Goal: Find specific page/section: Find specific page/section

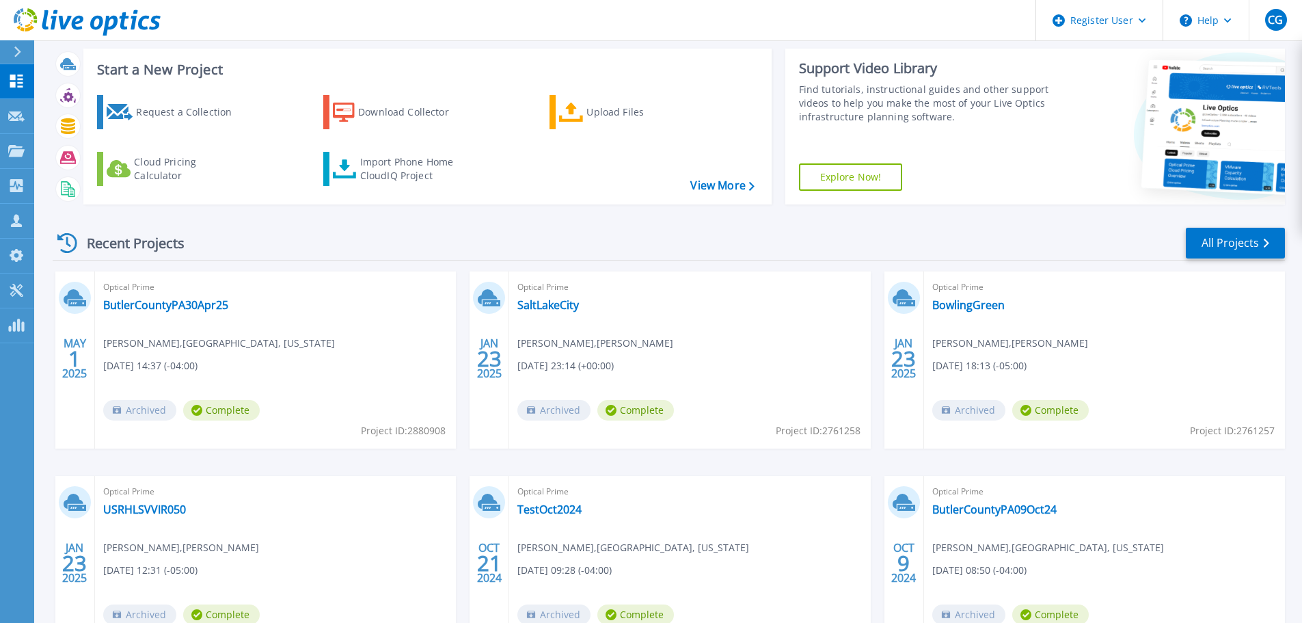
scroll to position [18, 0]
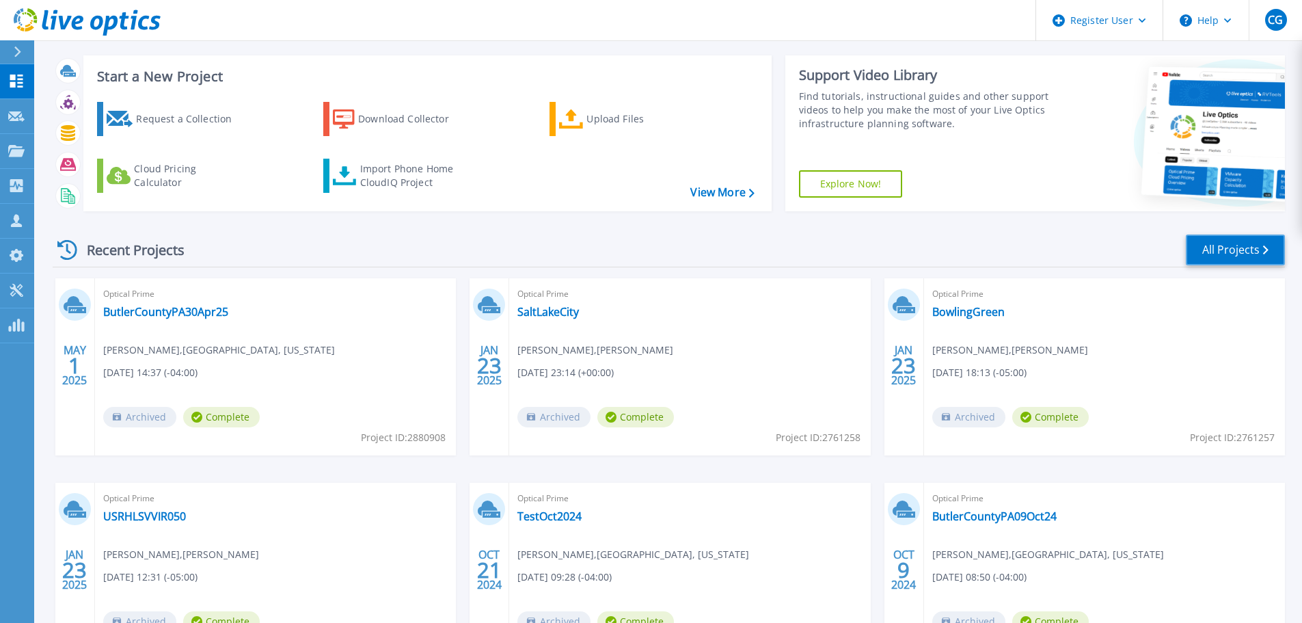
click at [1237, 243] on link "All Projects" at bounding box center [1235, 249] width 99 height 31
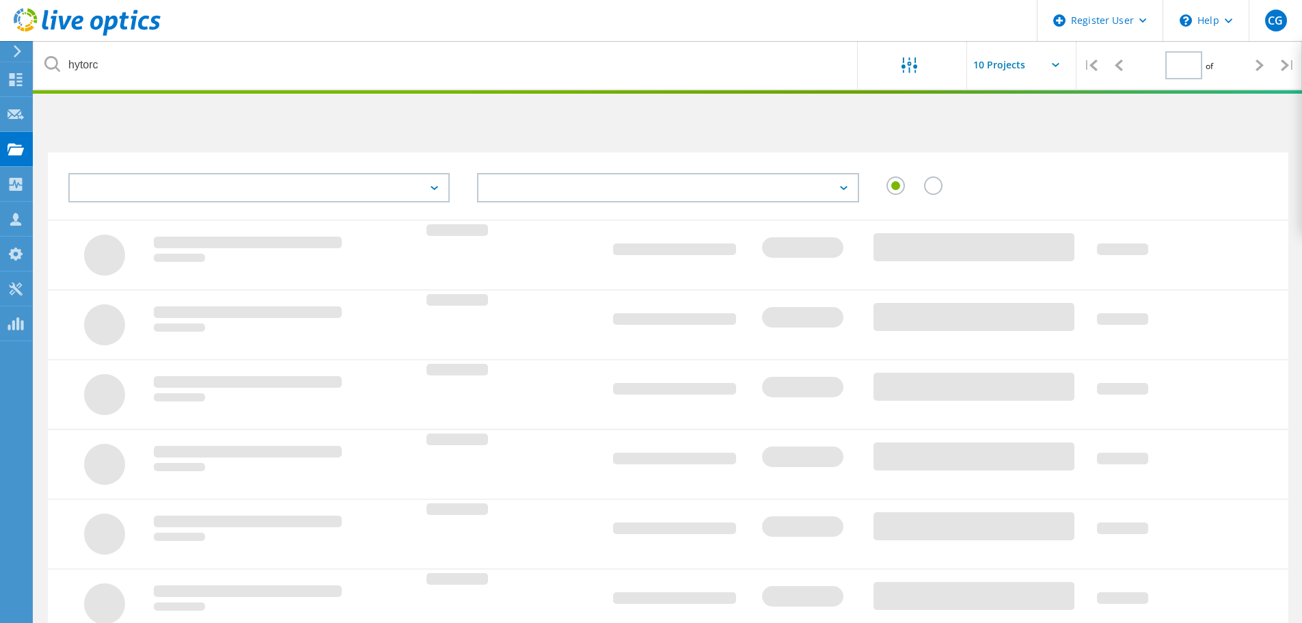
type input "1"
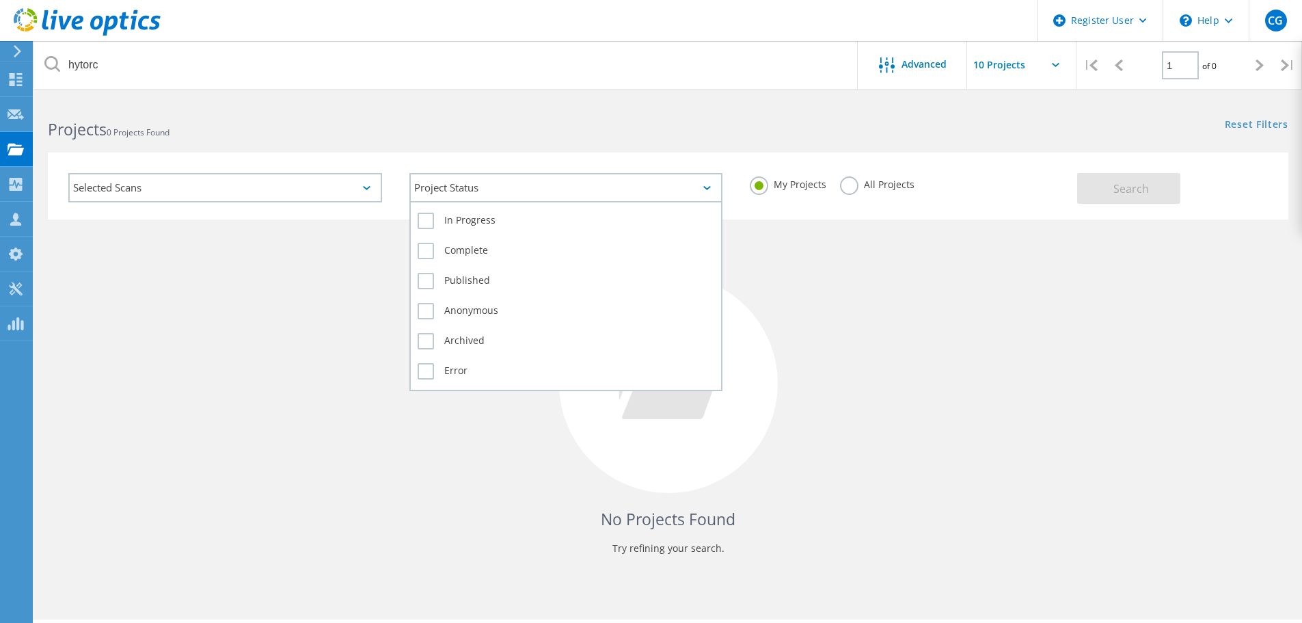
click at [550, 194] on div "Project Status" at bounding box center [566, 187] width 314 height 29
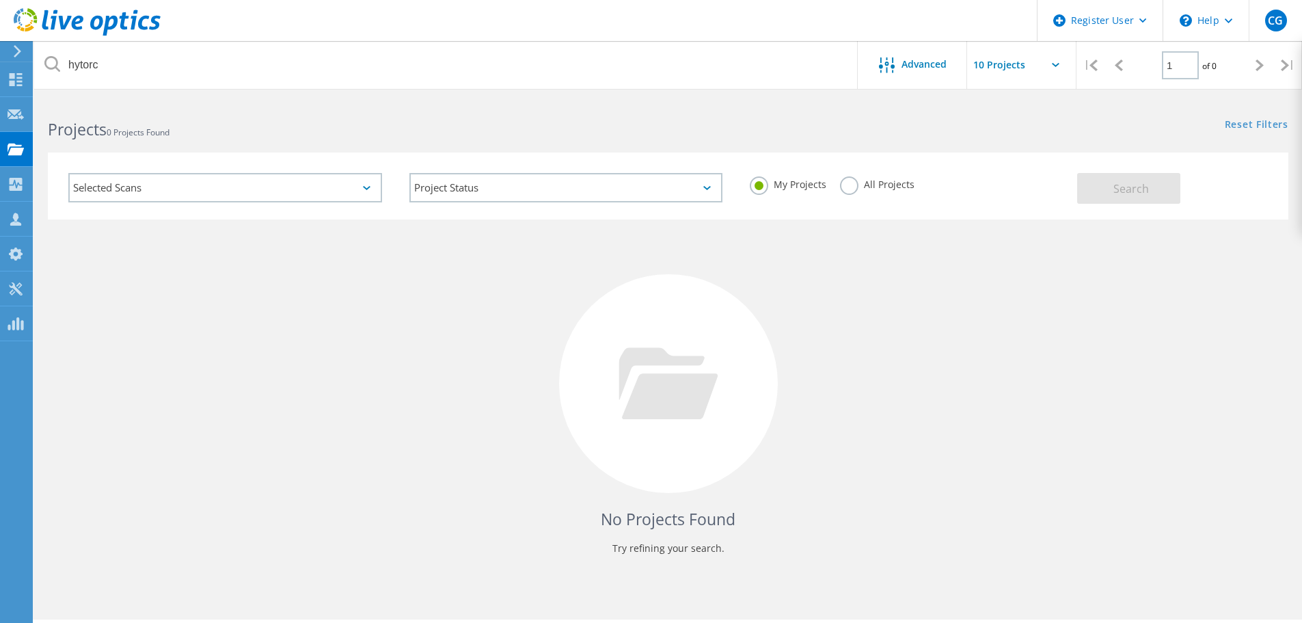
click at [238, 195] on div "Selected Scans" at bounding box center [225, 187] width 314 height 29
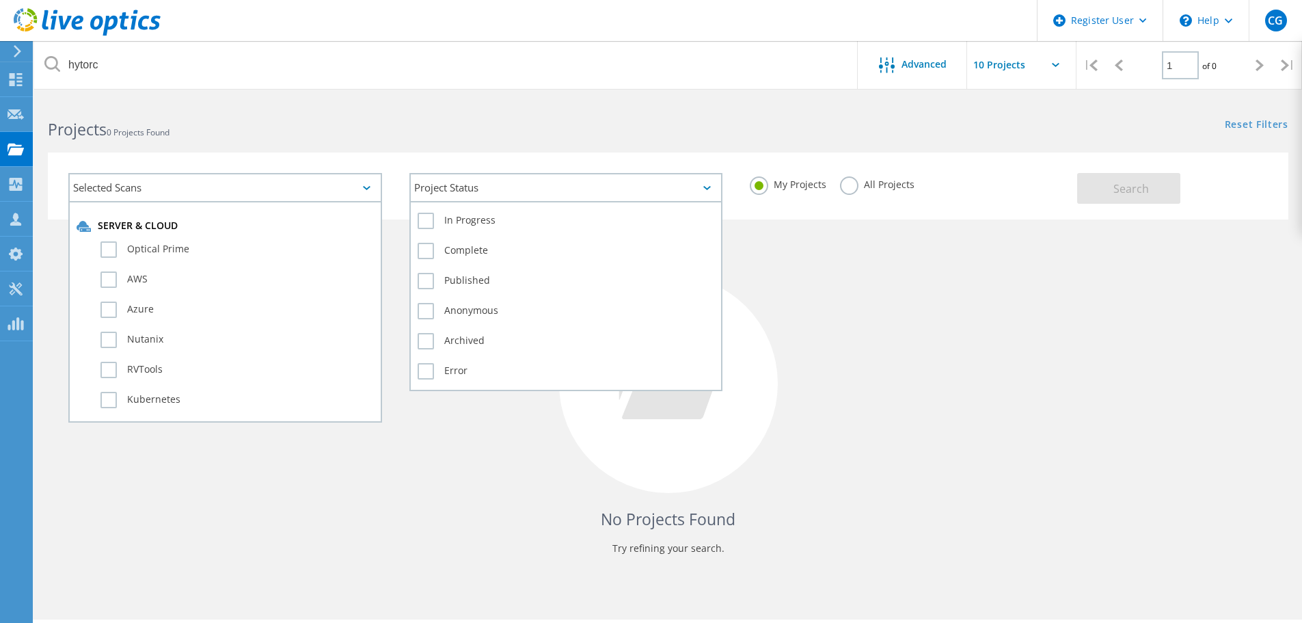
click at [472, 174] on div "Project Status" at bounding box center [566, 187] width 314 height 29
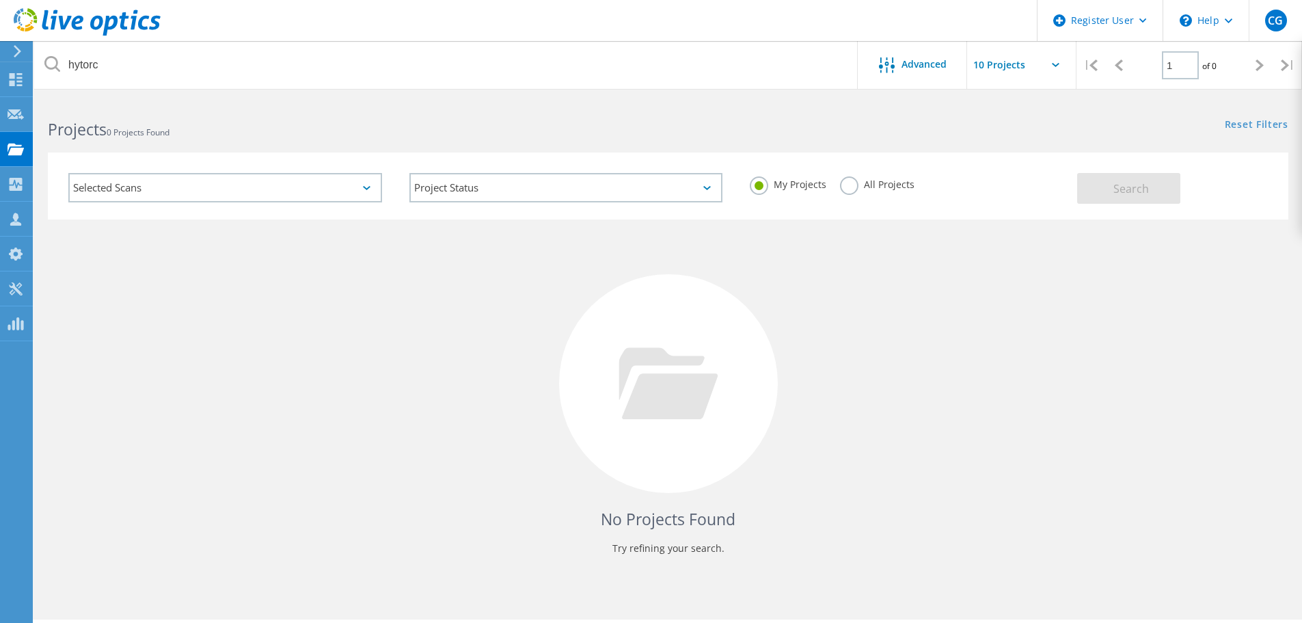
click at [783, 187] on label "My Projects" at bounding box center [788, 182] width 77 height 13
click at [0, 0] on input "My Projects" at bounding box center [0, 0] width 0 height 0
click at [821, 129] on div "Projects 0 Projects Found Reset Filters Show Filters" at bounding box center [668, 117] width 1268 height 36
click at [940, 62] on span "Advanced" at bounding box center [923, 64] width 45 height 10
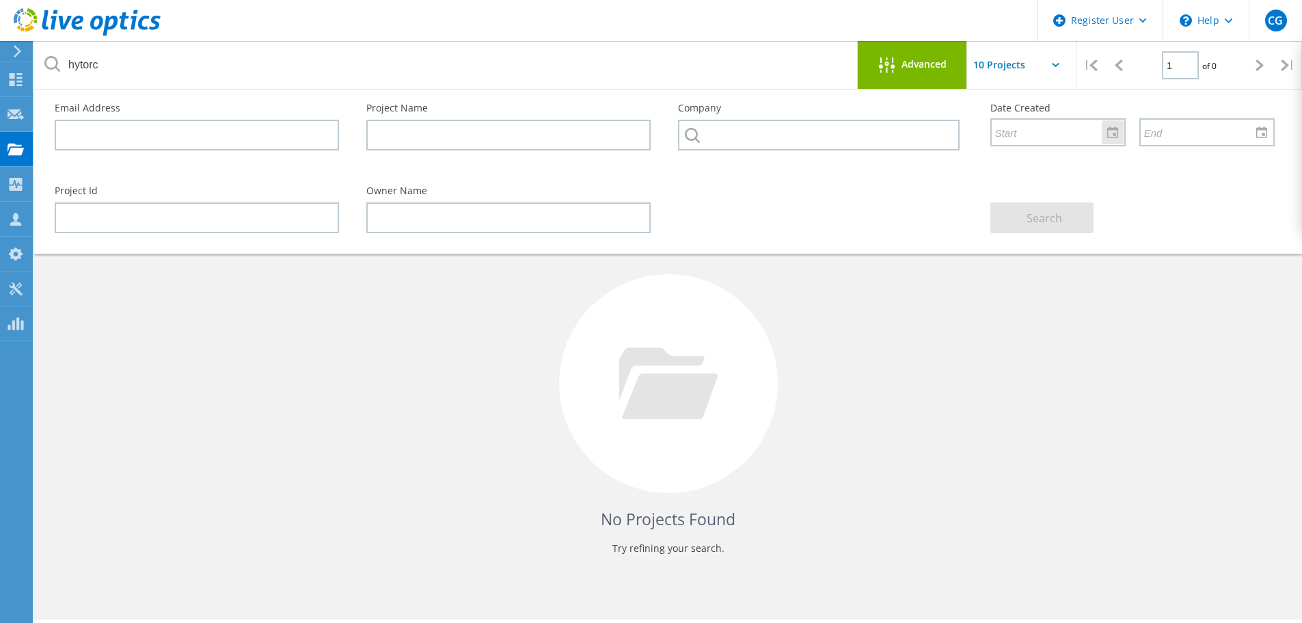
click at [1098, 131] on input "text" at bounding box center [1053, 132] width 123 height 26
type input "1"
click at [1013, 433] on div "No Projects Found Try refining your search." at bounding box center [668, 395] width 1240 height 353
click at [1045, 51] on input "text" at bounding box center [1035, 65] width 137 height 48
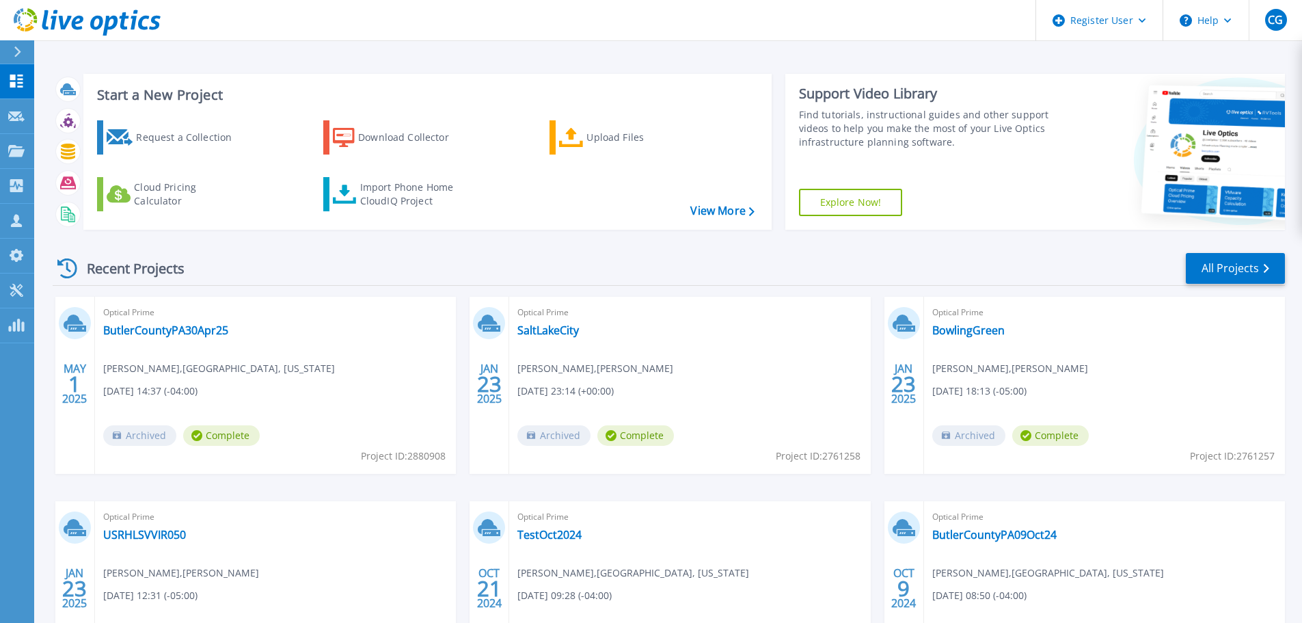
scroll to position [135, 0]
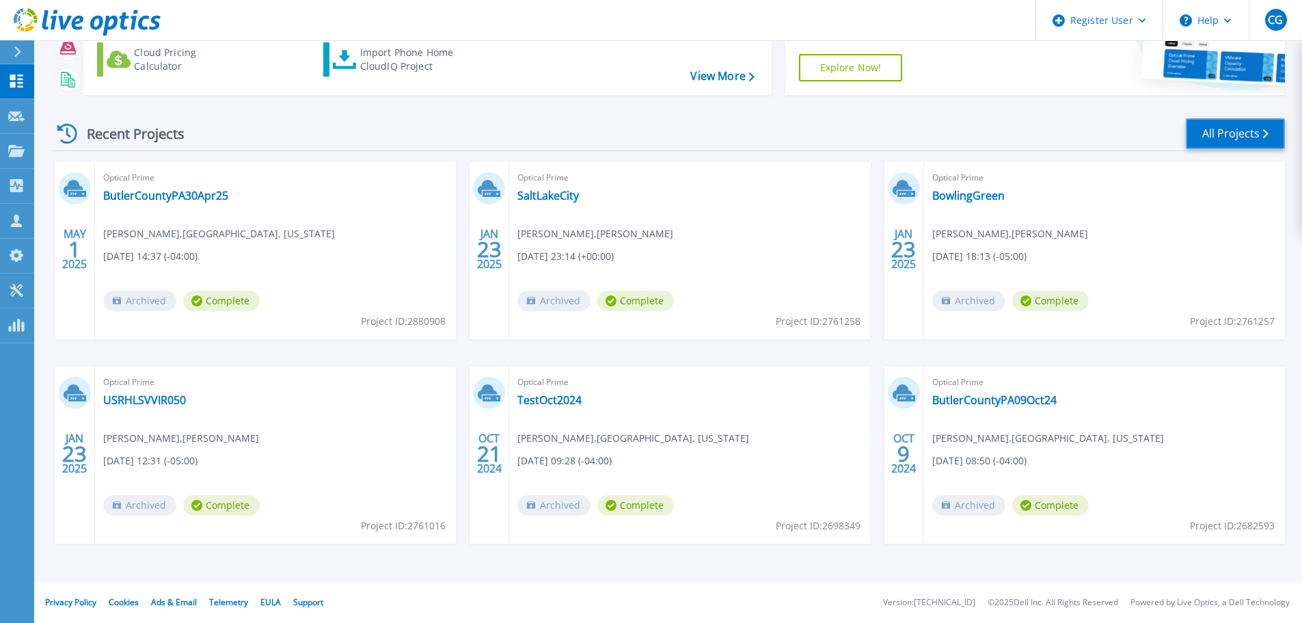
click at [1204, 143] on link "All Projects" at bounding box center [1235, 133] width 99 height 31
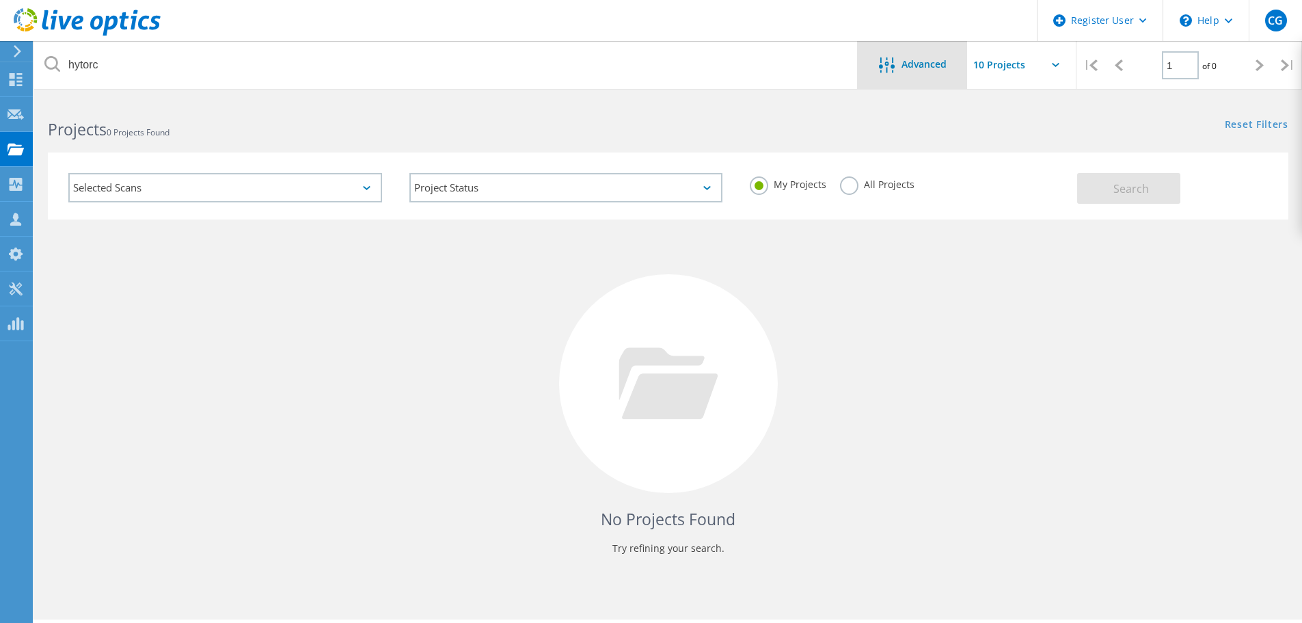
click at [918, 79] on div "Advanced" at bounding box center [912, 65] width 109 height 48
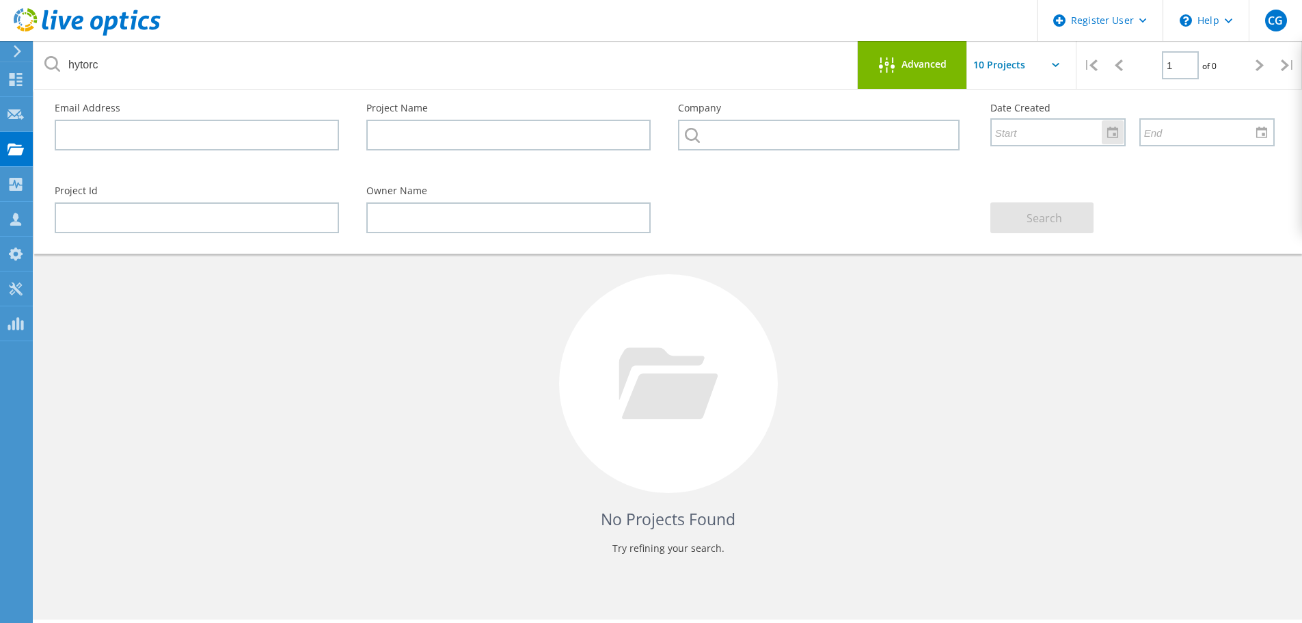
click at [1049, 139] on input "text" at bounding box center [1053, 132] width 123 height 26
click at [1118, 139] on div at bounding box center [1113, 132] width 22 height 24
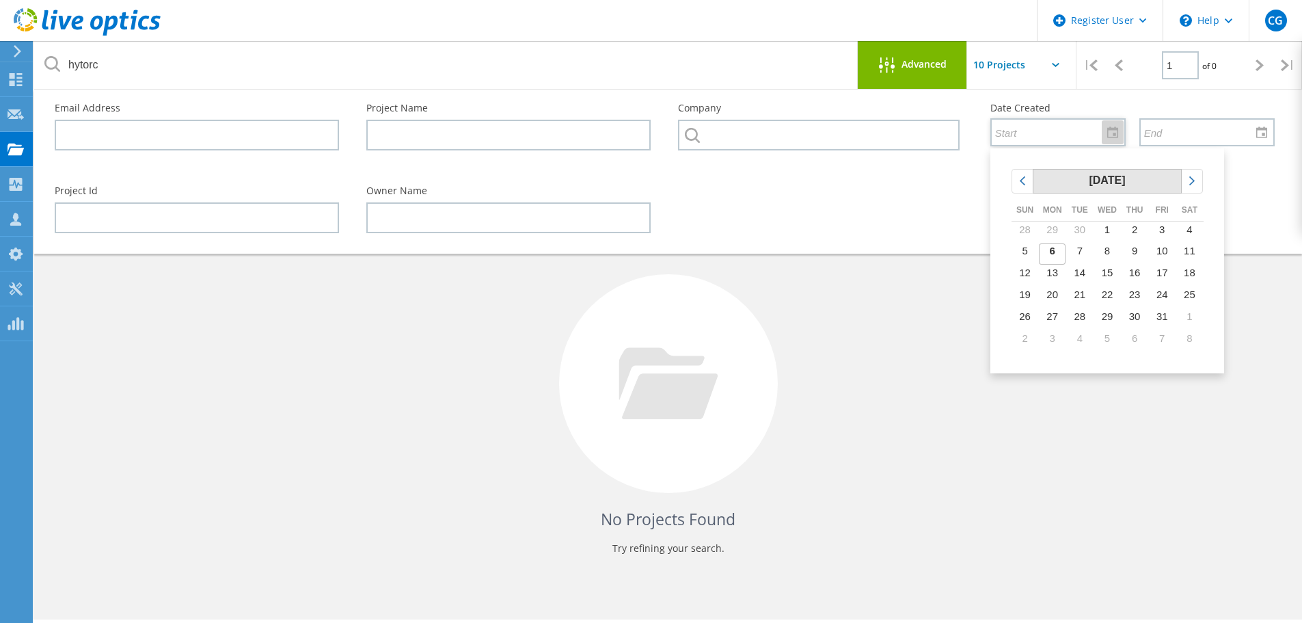
click at [1067, 180] on div "October 2025" at bounding box center [1107, 180] width 148 height 23
click at [1031, 187] on div "chevronleft" at bounding box center [1022, 180] width 21 height 23
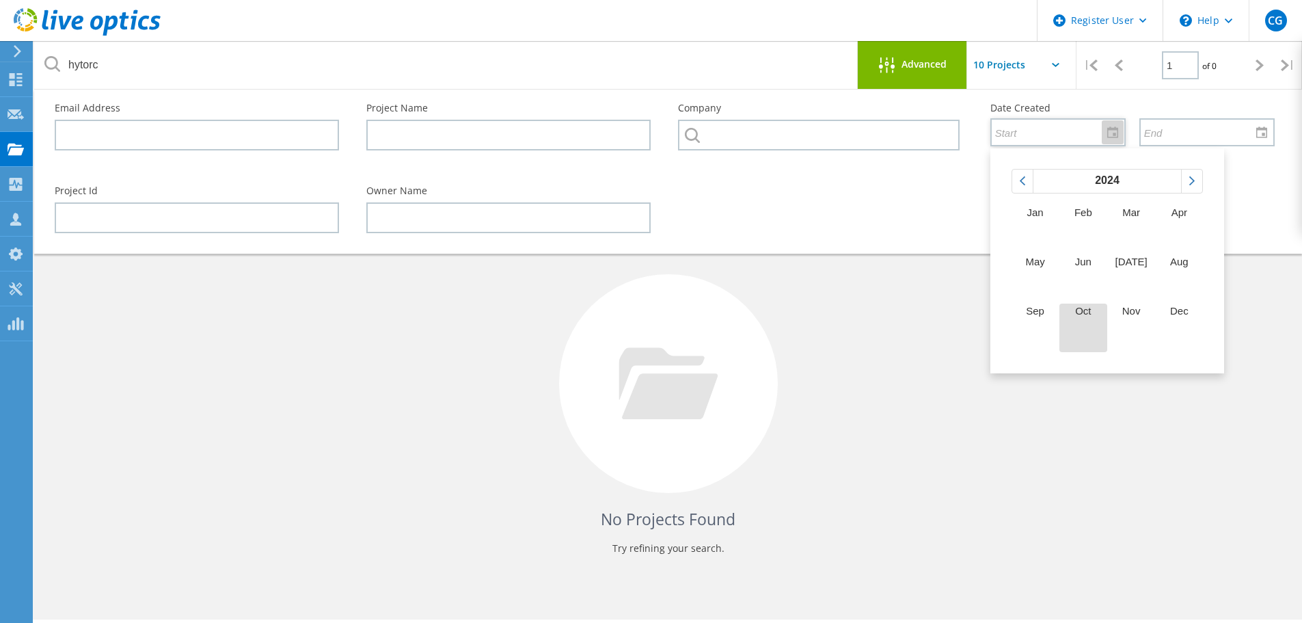
click at [1087, 308] on span "Oct" at bounding box center [1083, 311] width 16 height 12
click at [1085, 232] on td "1" at bounding box center [1079, 232] width 27 height 22
type input "10/1/2024"
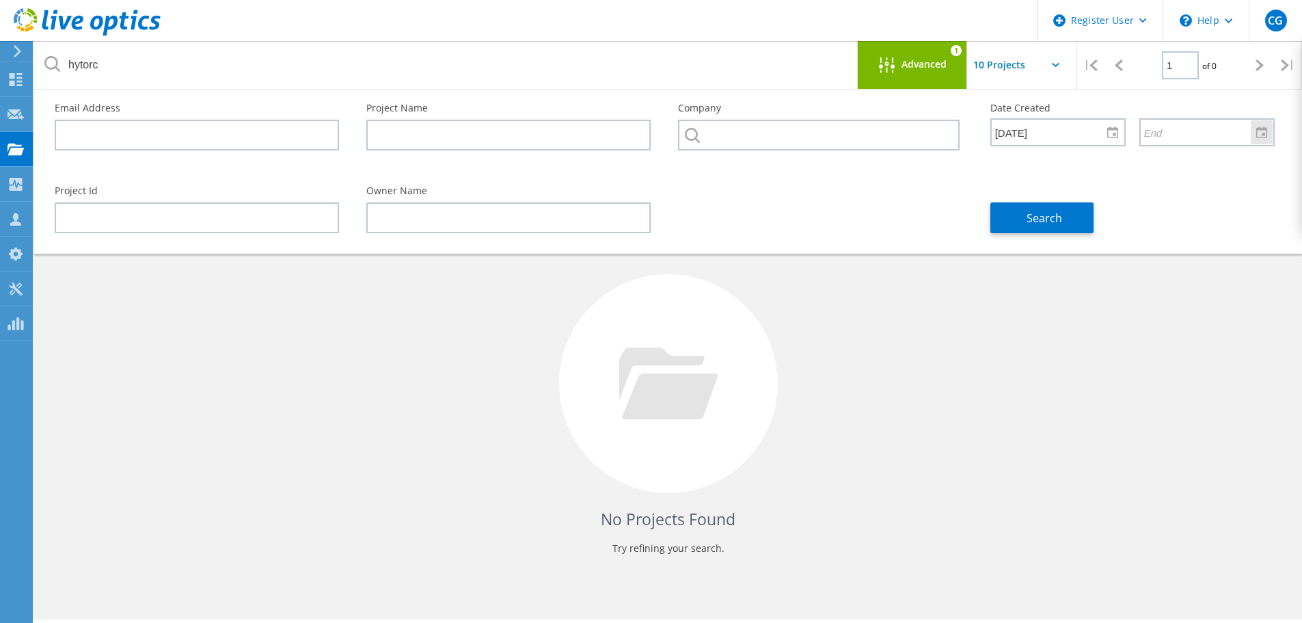
click at [1265, 133] on div at bounding box center [1262, 132] width 22 height 24
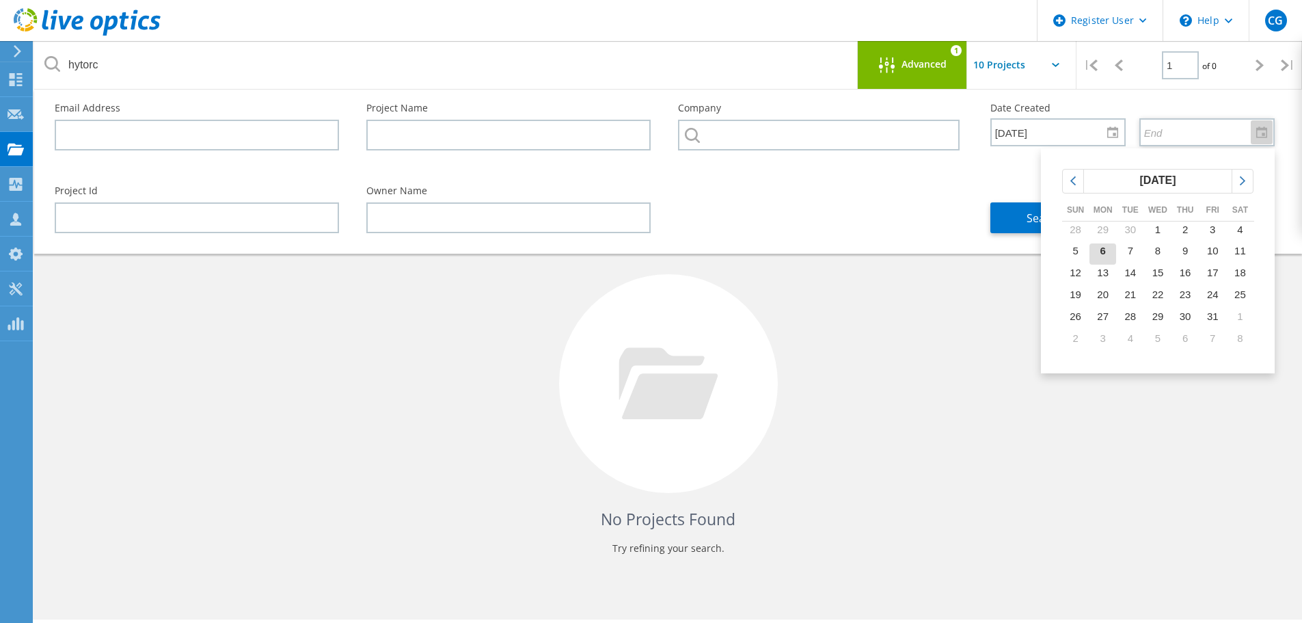
click at [1106, 250] on span "6" at bounding box center [1102, 251] width 5 height 12
type input "10/6/2025"
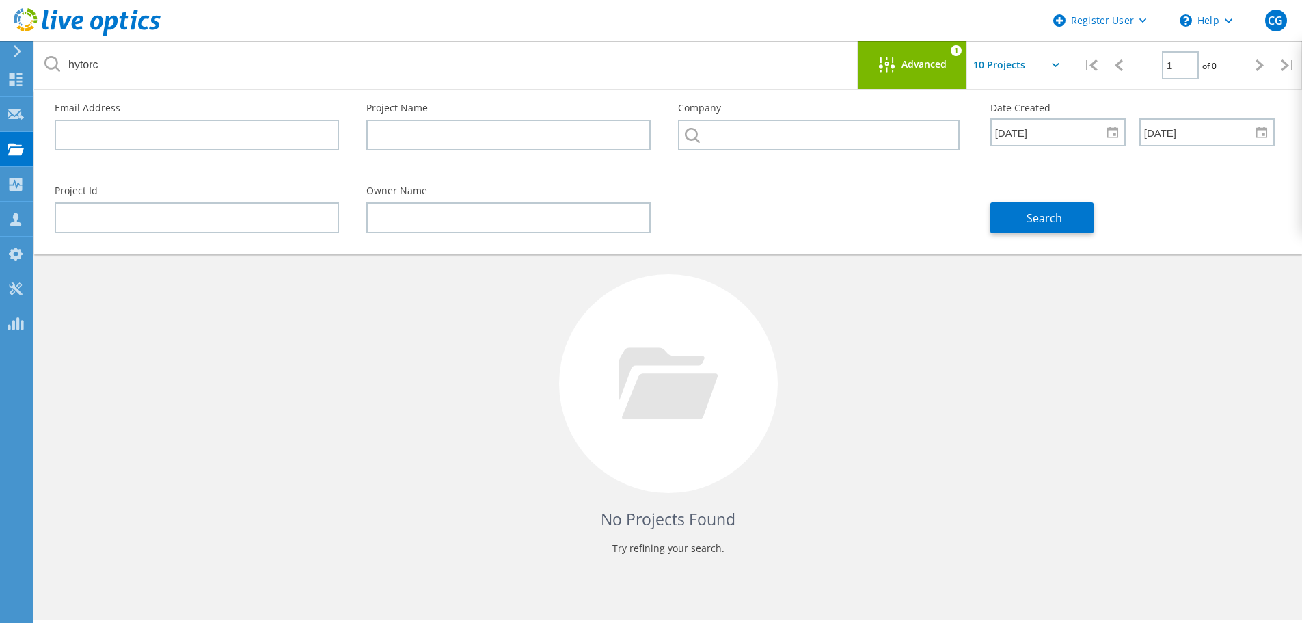
click at [1052, 305] on div "No Projects Found Try refining your search." at bounding box center [668, 395] width 1240 height 353
click at [1048, 221] on span "Search" at bounding box center [1045, 217] width 36 height 15
click at [362, 318] on div "No Projects Found Try refining your search." at bounding box center [668, 395] width 1240 height 353
click at [811, 376] on div "No Projects Found Try refining your search." at bounding box center [668, 395] width 1240 height 353
click at [703, 431] on div at bounding box center [668, 383] width 219 height 219
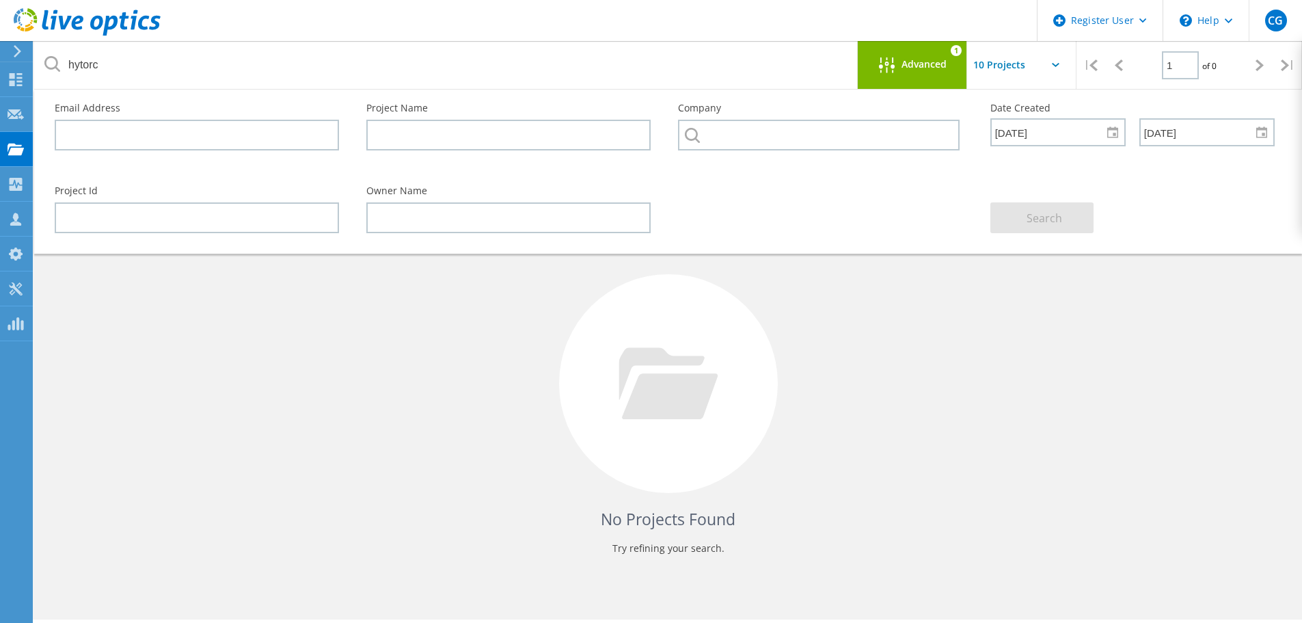
click at [1009, 67] on input "text" at bounding box center [1035, 65] width 137 height 48
click at [1011, 67] on input "text" at bounding box center [1035, 65] width 137 height 48
click at [803, 390] on div "No Projects Found Try refining your search." at bounding box center [668, 395] width 1240 height 353
click at [1061, 137] on input "10/1/2024" at bounding box center [1053, 132] width 123 height 26
click at [1107, 133] on div at bounding box center [1113, 132] width 22 height 24
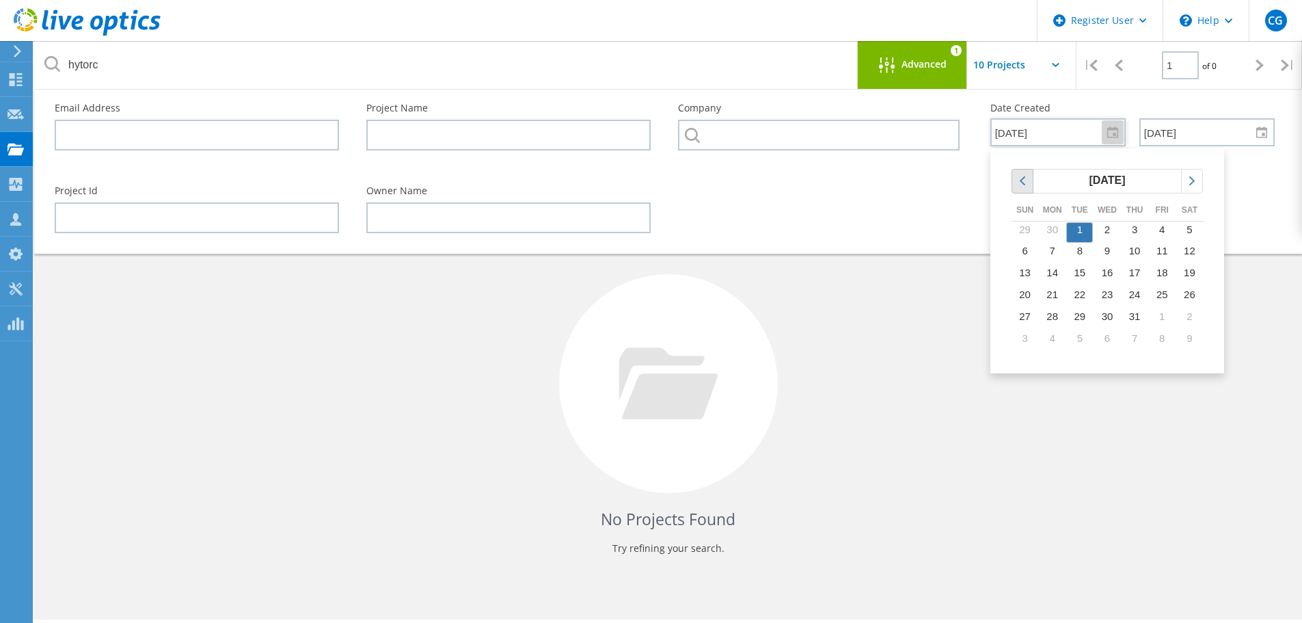
click at [1024, 186] on icon "chevronleft" at bounding box center [1022, 181] width 12 height 12
click at [1018, 186] on icon "chevronleft" at bounding box center [1022, 181] width 12 height 12
click at [1058, 273] on td "12" at bounding box center [1052, 276] width 27 height 22
type input "8/12/2024"
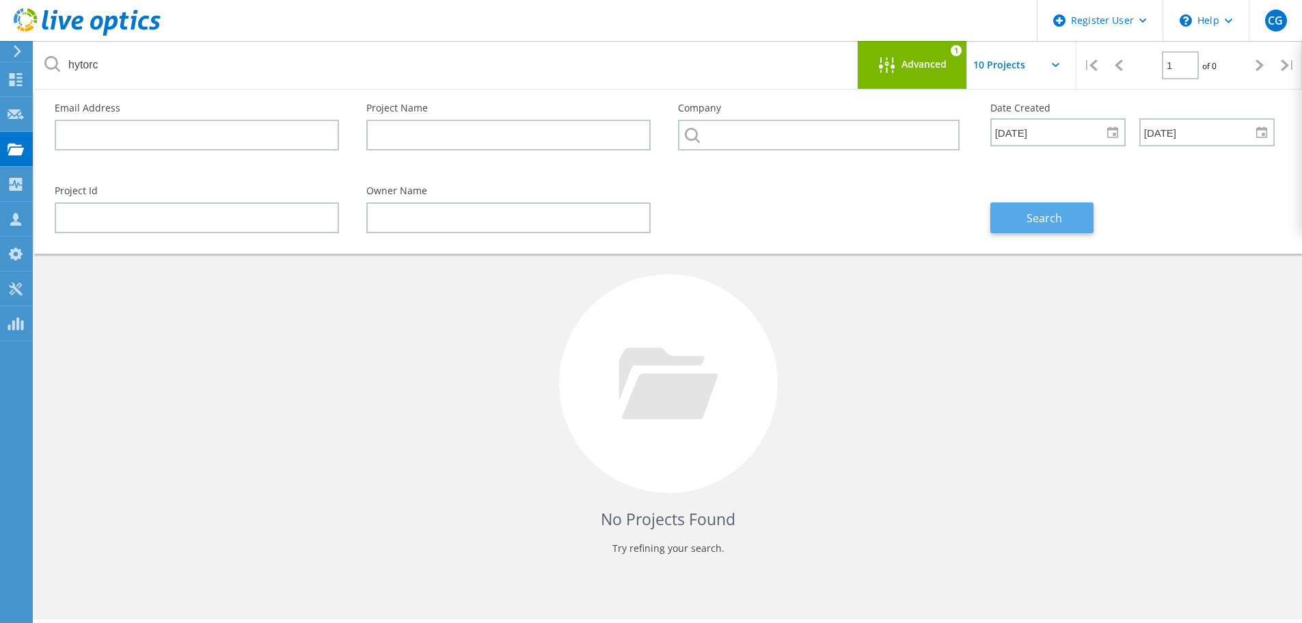
click at [1056, 215] on span "Search" at bounding box center [1045, 217] width 36 height 15
click at [773, 443] on div "No Projects Found Try refining your search." at bounding box center [668, 395] width 1240 height 353
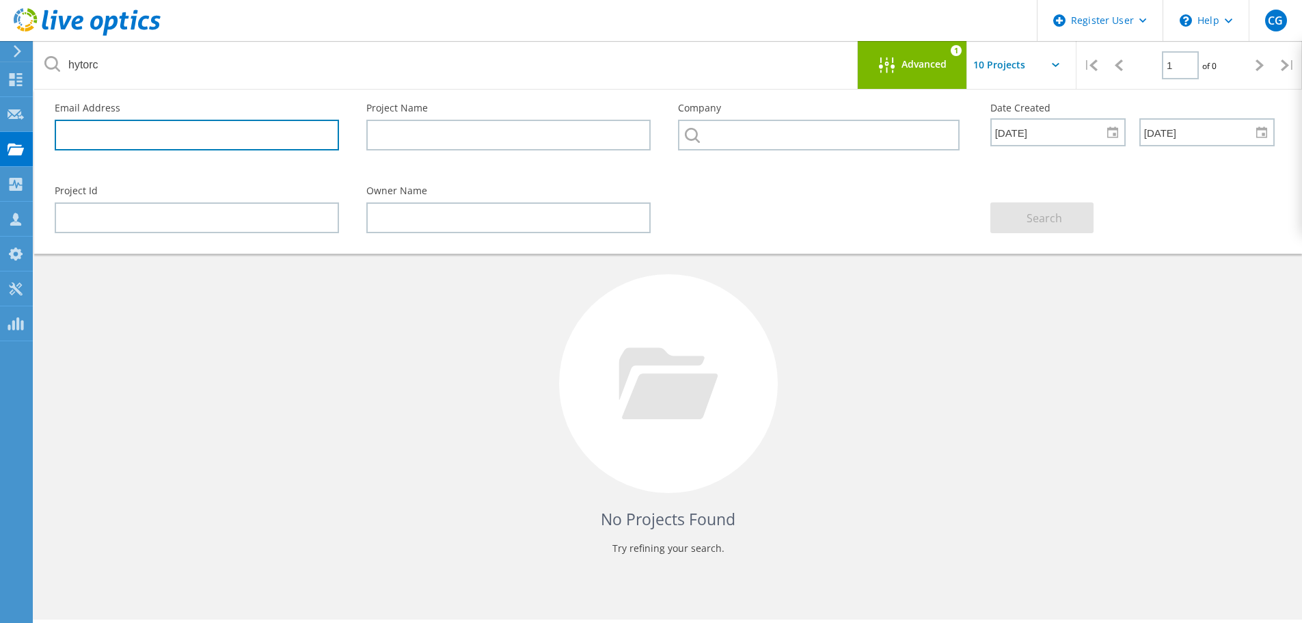
click at [205, 139] on input "text" at bounding box center [197, 135] width 284 height 31
type input "coldboot"
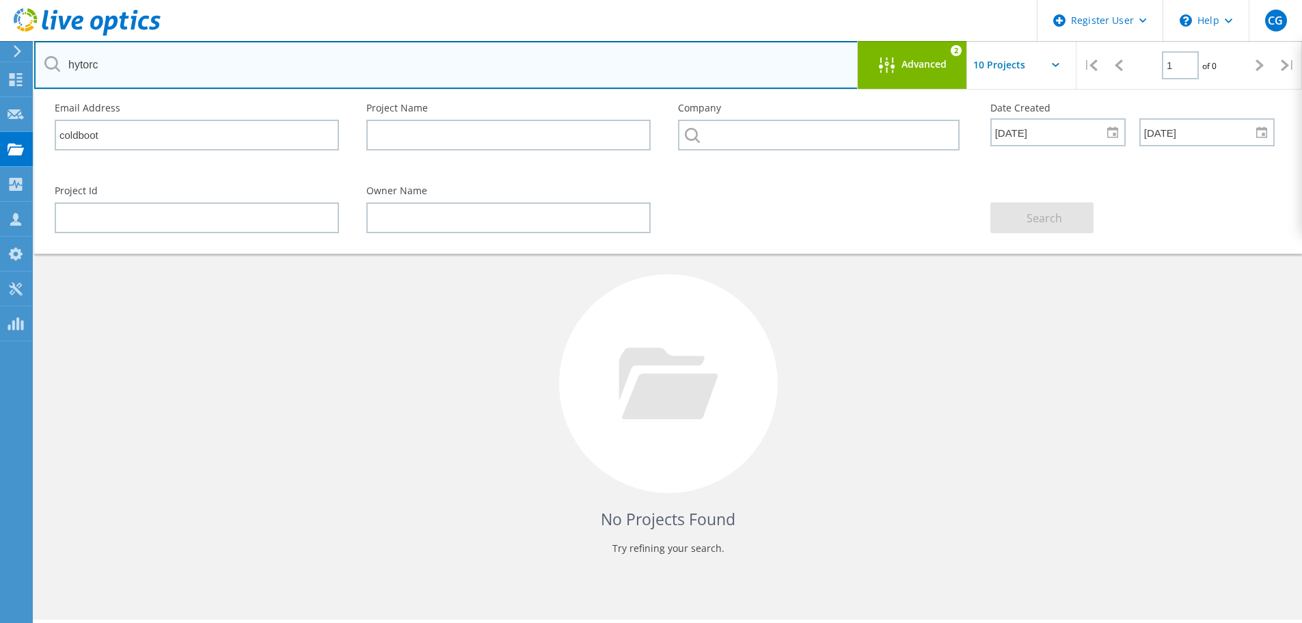
click at [75, 72] on input "hytorc" at bounding box center [446, 65] width 824 height 48
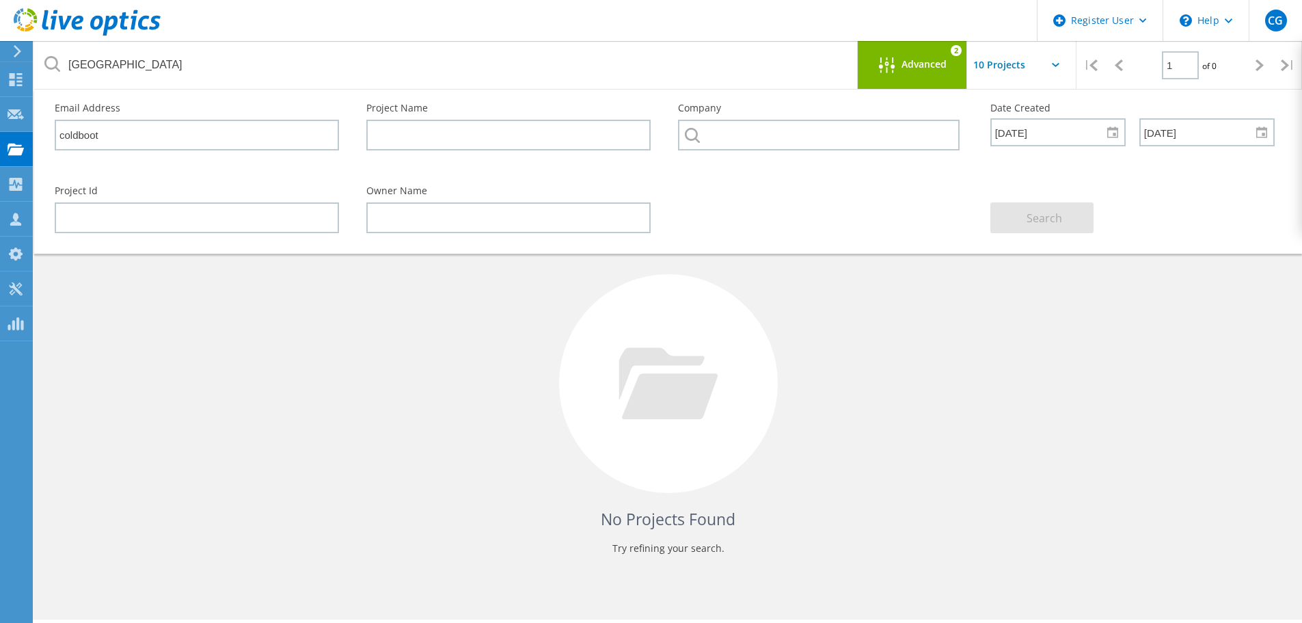
click at [945, 82] on div "Advanced 2" at bounding box center [912, 65] width 109 height 48
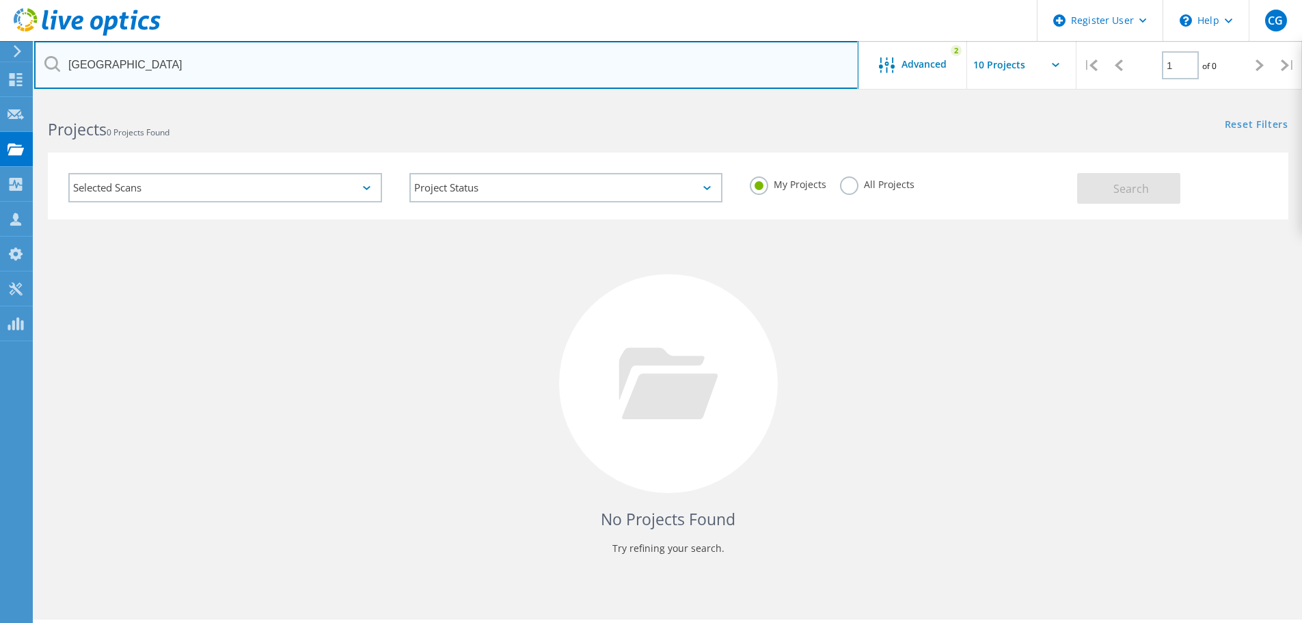
click at [481, 72] on input "crystal springs" at bounding box center [446, 65] width 824 height 48
type input "c"
type input "coldboot"
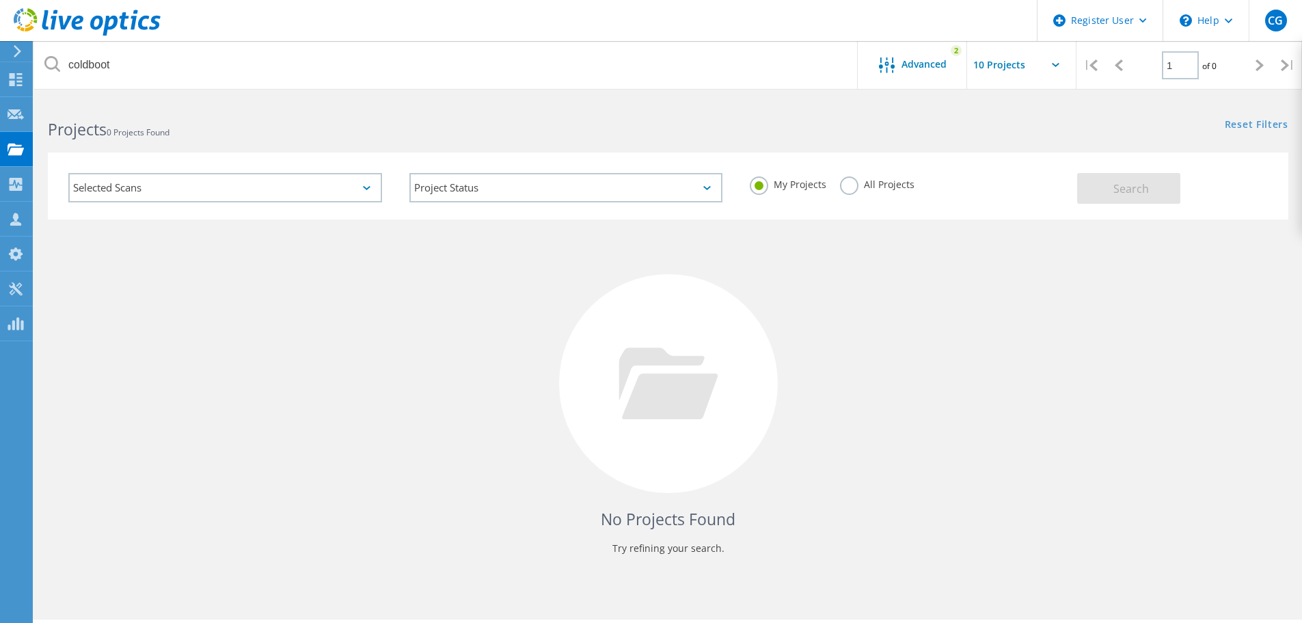
click at [80, 11] on icon at bounding box center [87, 22] width 147 height 28
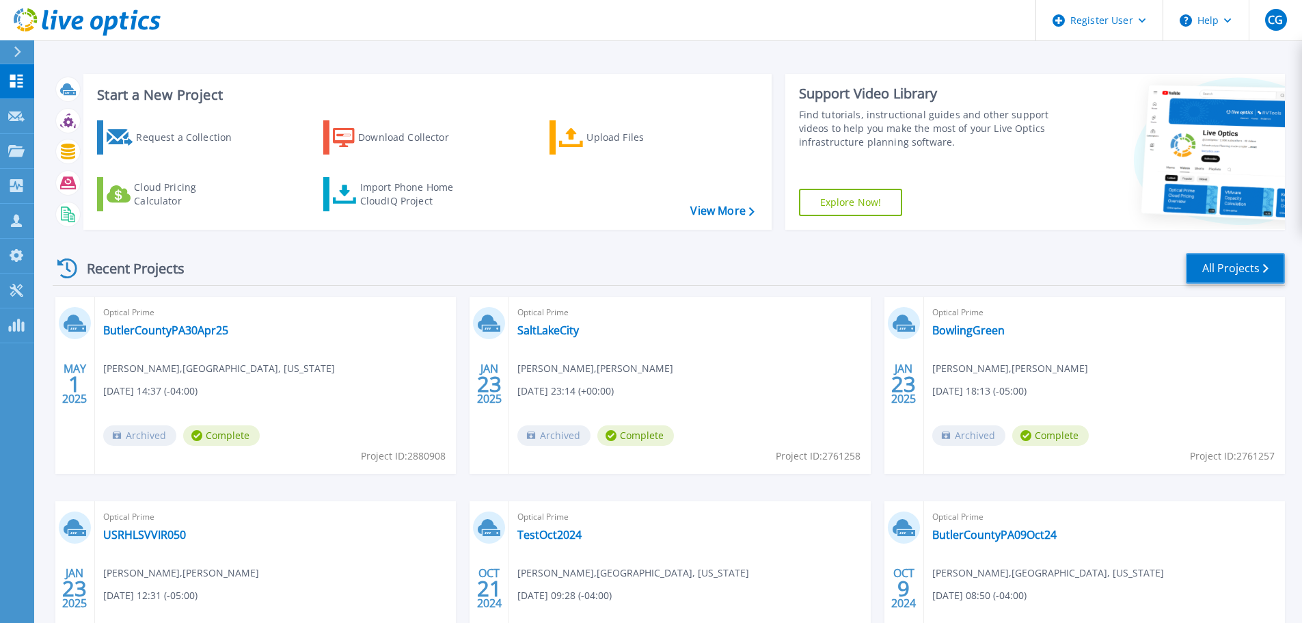
click at [1221, 274] on link "All Projects" at bounding box center [1235, 268] width 99 height 31
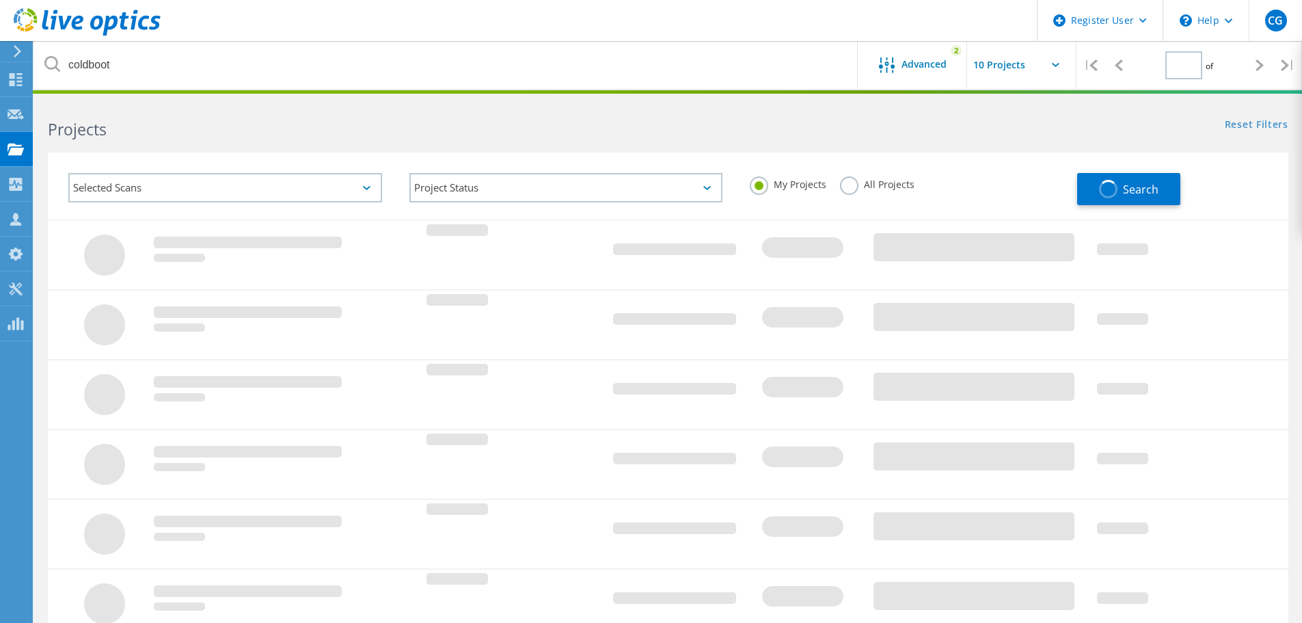
type input "1"
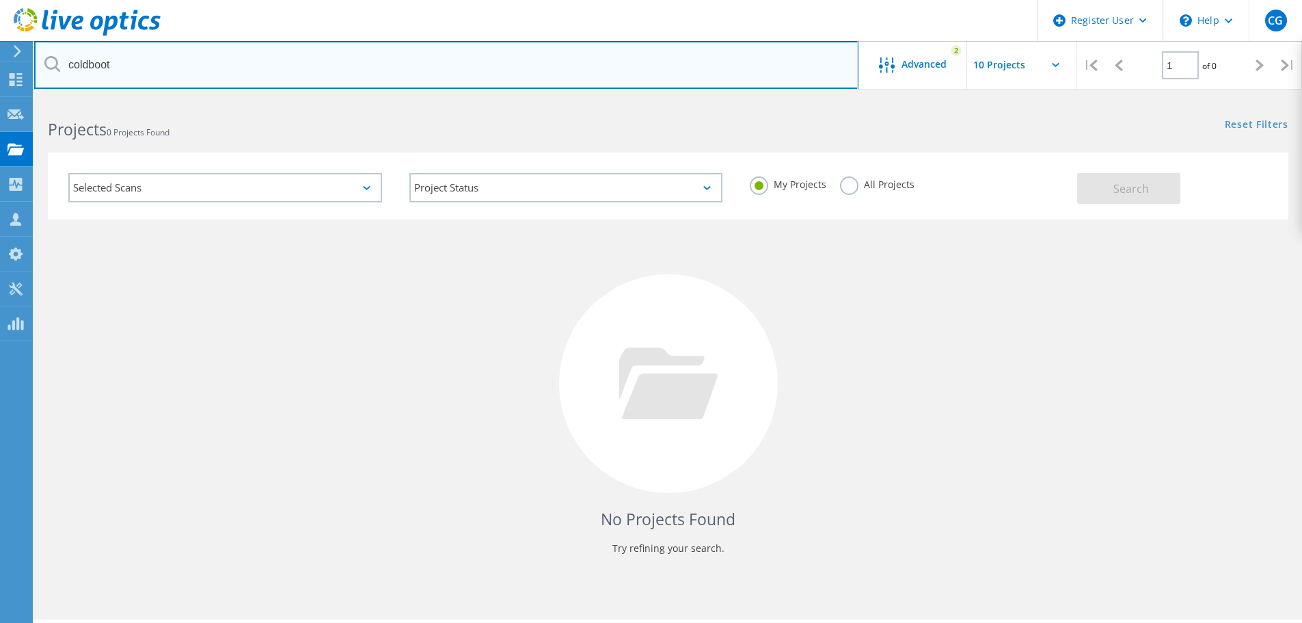
click at [298, 50] on input "coldboot" at bounding box center [446, 65] width 824 height 48
click at [100, 62] on input "crystak springs" at bounding box center [446, 65] width 824 height 48
type input "crysta springs"
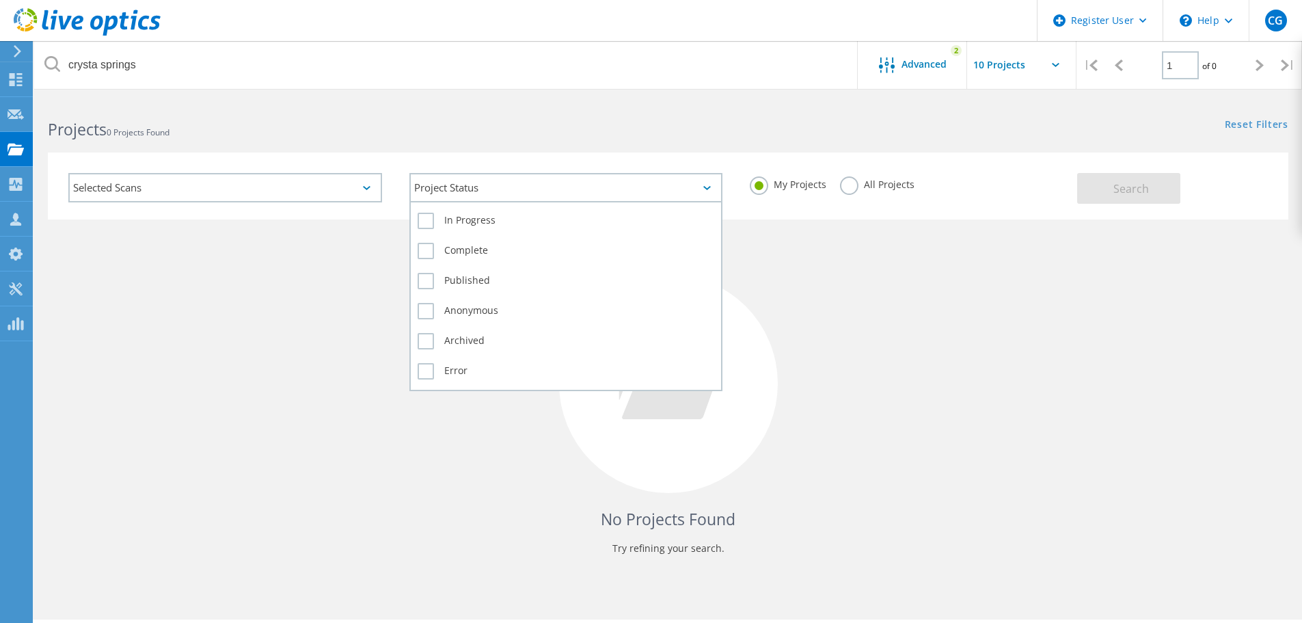
click at [549, 181] on div "Project Status" at bounding box center [566, 187] width 314 height 29
click at [486, 253] on label "Complete" at bounding box center [566, 251] width 297 height 16
click at [0, 0] on input "Complete" at bounding box center [0, 0] width 0 height 0
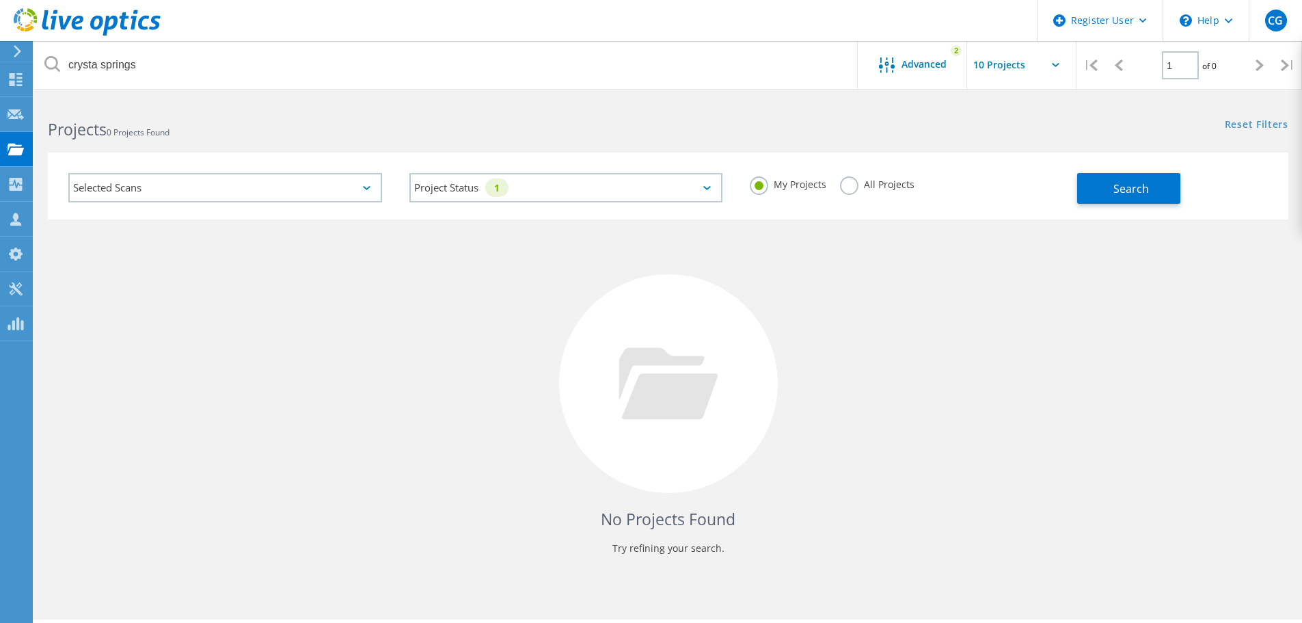
click at [857, 188] on label "All Projects" at bounding box center [877, 182] width 74 height 13
click at [0, 0] on input "All Projects" at bounding box center [0, 0] width 0 height 0
click at [1121, 207] on div "Selected Scans Project Status 1 In Progress Complete Published Anonymous Archiv…" at bounding box center [668, 185] width 1240 height 67
click at [1131, 182] on span "Search" at bounding box center [1131, 188] width 36 height 15
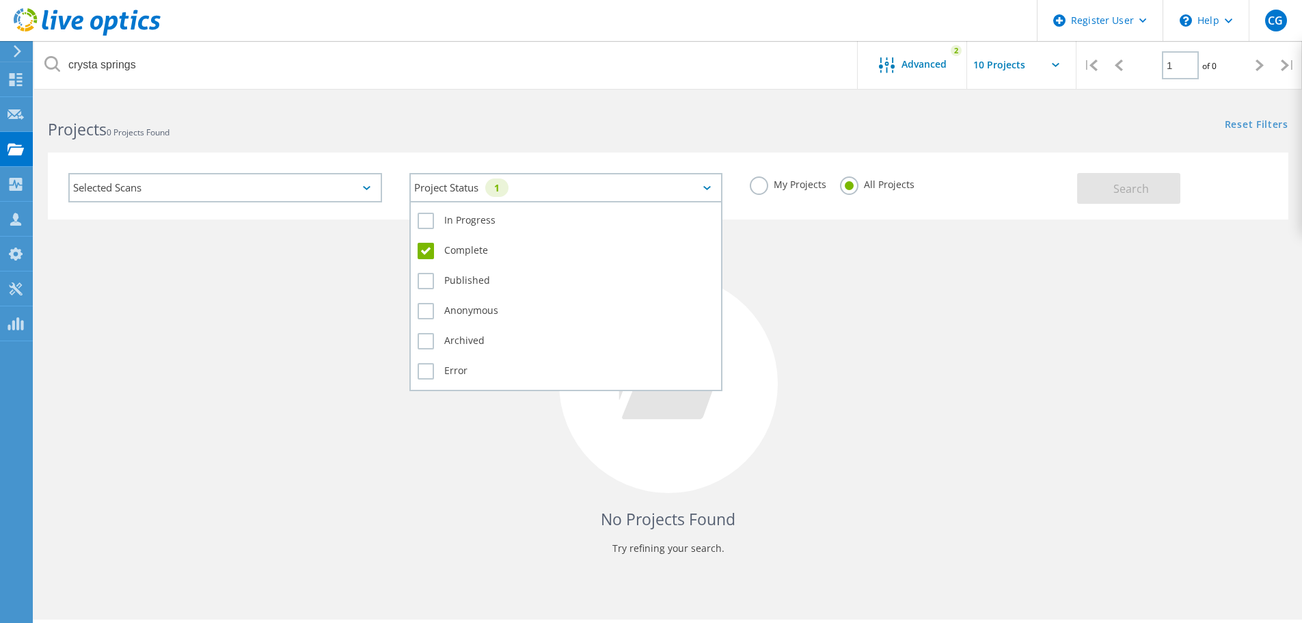
click at [635, 188] on div "Project Status 1" at bounding box center [566, 187] width 314 height 29
click at [504, 224] on label "In Progress" at bounding box center [566, 221] width 297 height 16
click at [0, 0] on input "In Progress" at bounding box center [0, 0] width 0 height 0
click at [431, 253] on label "Complete" at bounding box center [566, 251] width 297 height 16
click at [0, 0] on input "Complete" at bounding box center [0, 0] width 0 height 0
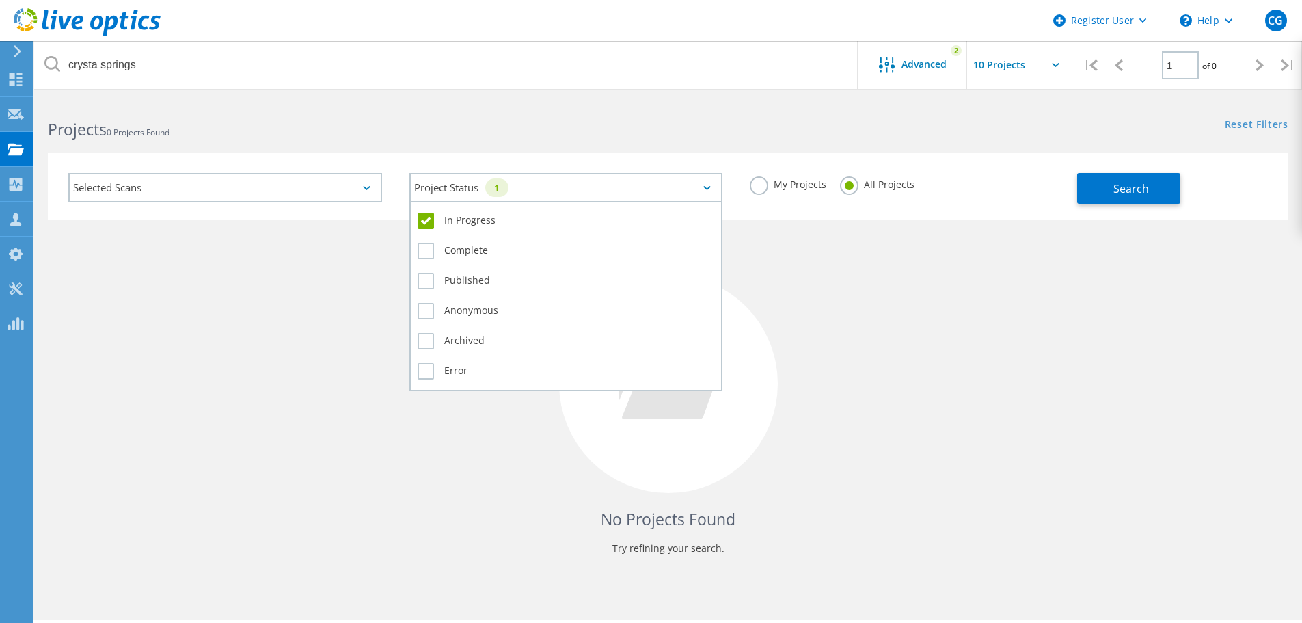
click at [428, 226] on label "In Progress" at bounding box center [566, 221] width 297 height 16
click at [0, 0] on input "In Progress" at bounding box center [0, 0] width 0 height 0
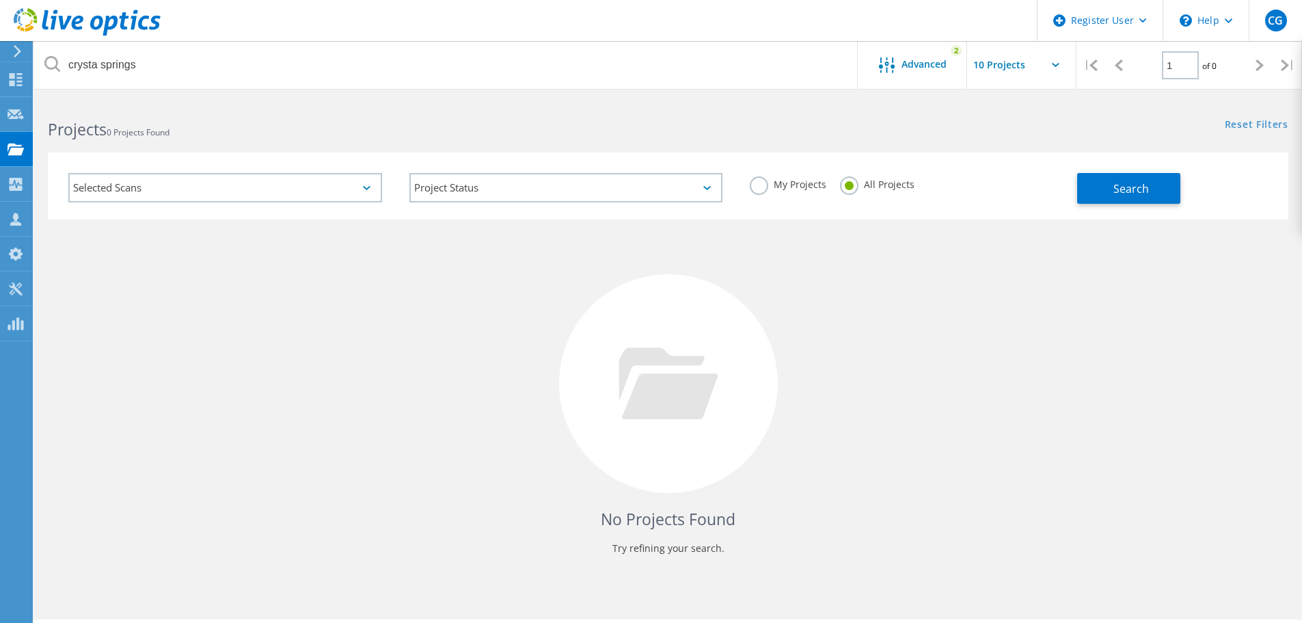
click at [573, 107] on div "Projects 0 Projects Found" at bounding box center [351, 117] width 634 height 36
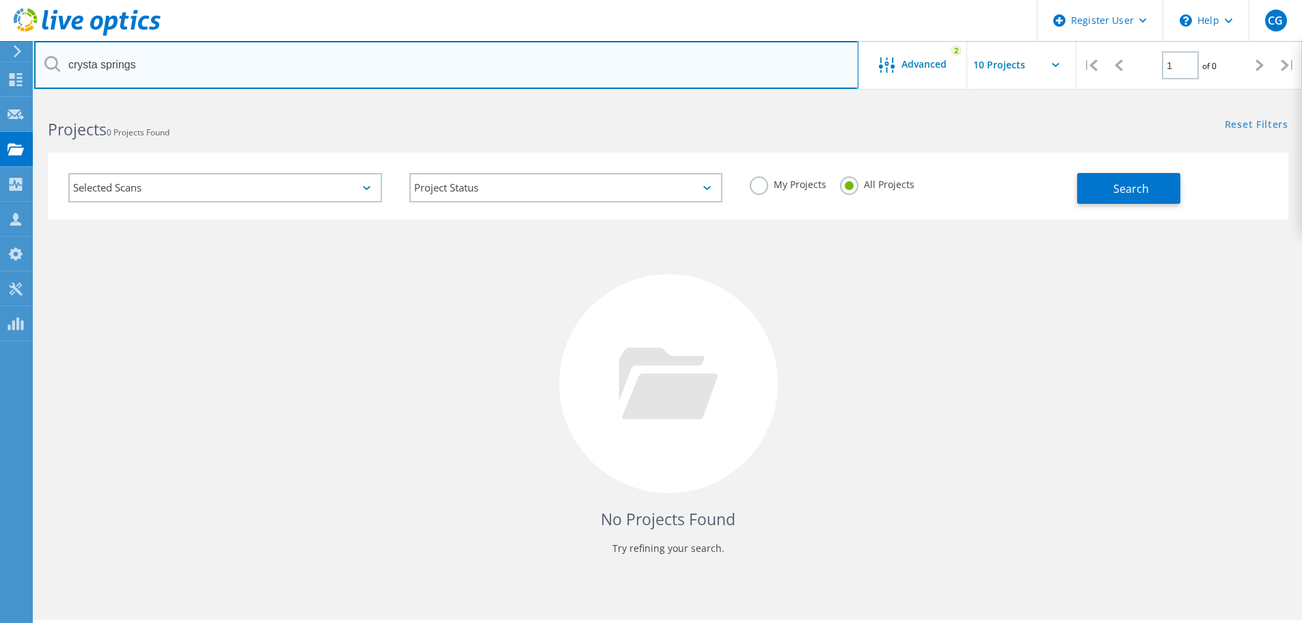
click at [498, 70] on input "crysta springs" at bounding box center [446, 65] width 824 height 48
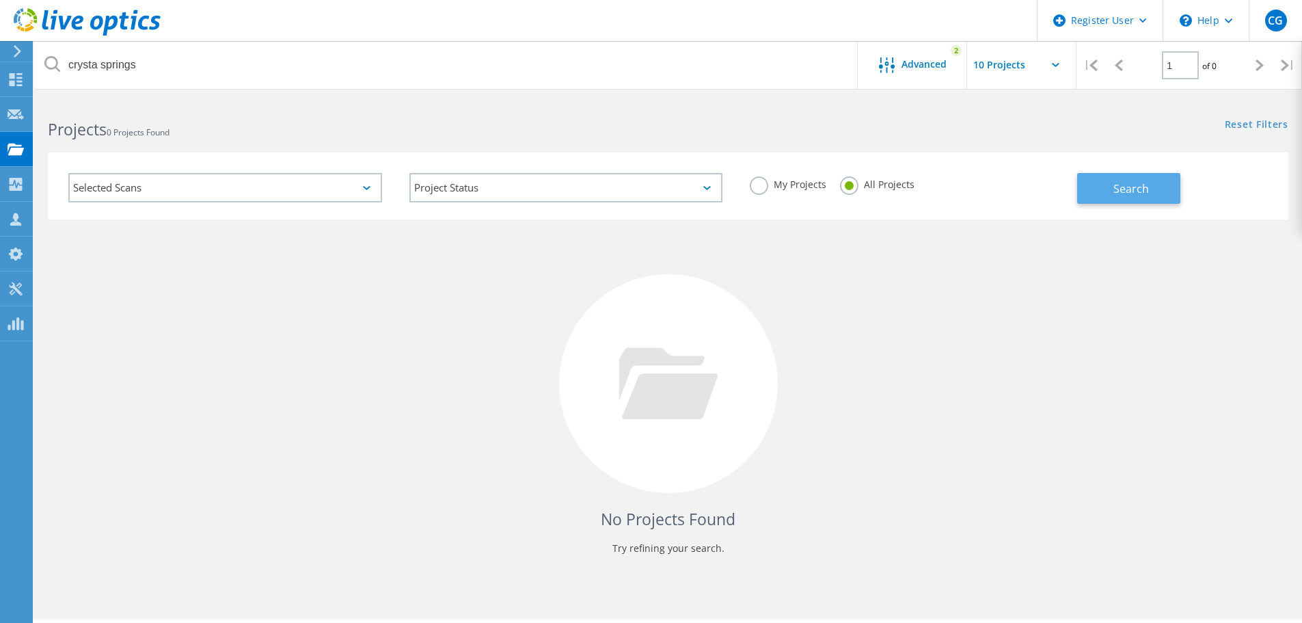
click at [1119, 177] on button "Search" at bounding box center [1128, 188] width 103 height 31
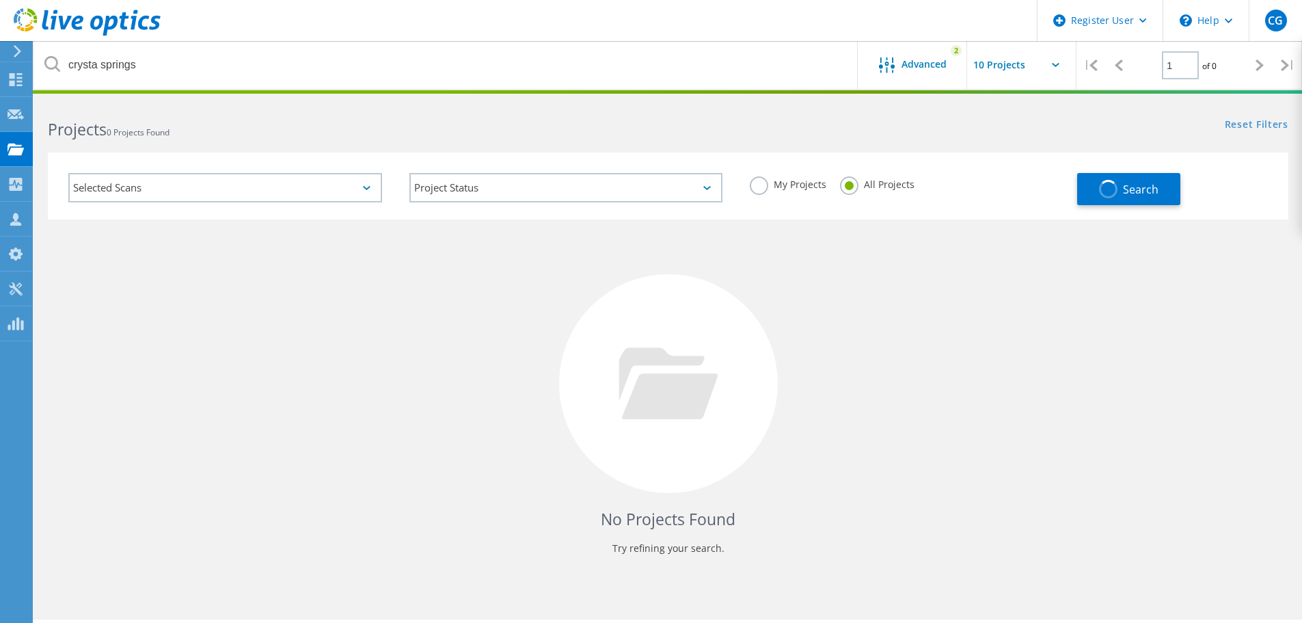
click at [344, 187] on div "Selected Scans" at bounding box center [225, 187] width 314 height 29
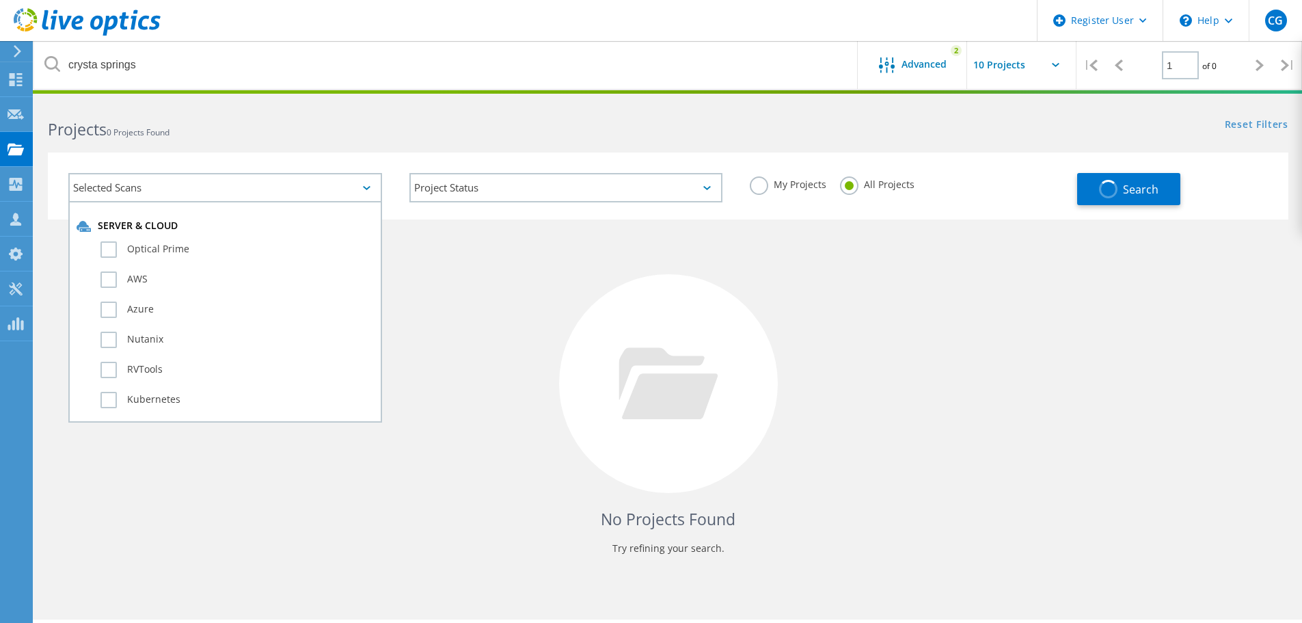
click at [176, 262] on div "Optical Prime" at bounding box center [225, 253] width 297 height 30
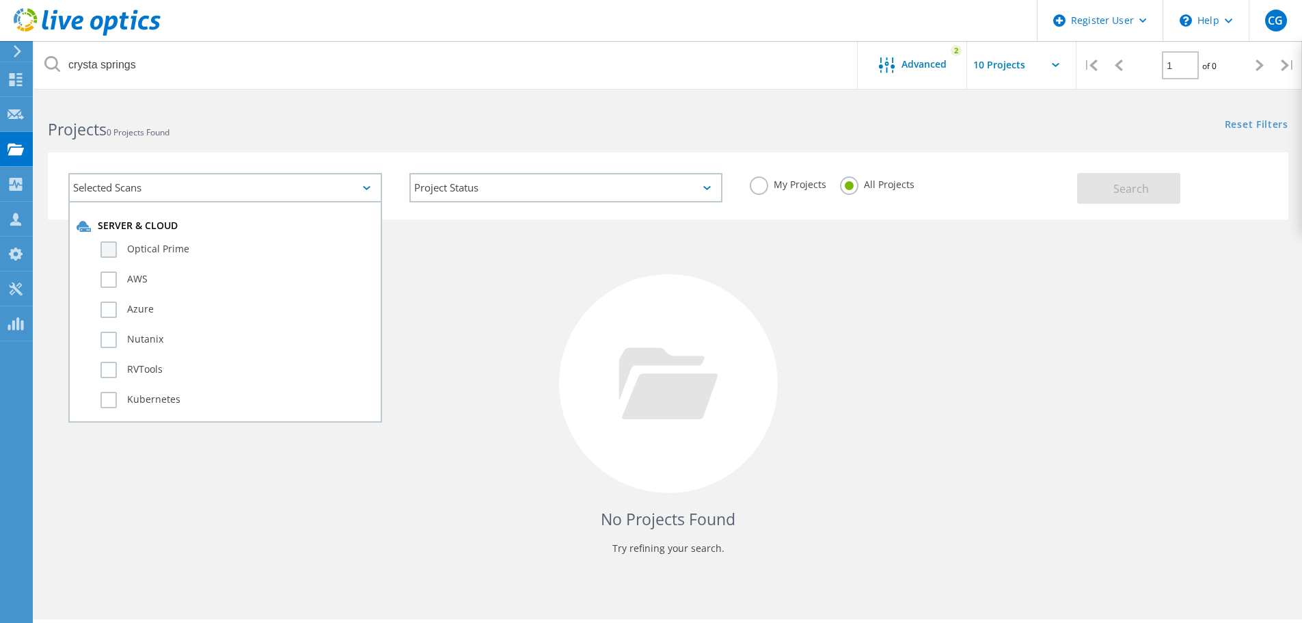
click at [178, 252] on label "Optical Prime" at bounding box center [236, 249] width 273 height 16
click at [0, 0] on input "Optical Prime" at bounding box center [0, 0] width 0 height 0
click at [1134, 177] on button "Search" at bounding box center [1128, 188] width 103 height 31
